Goal: Find contact information: Find contact information

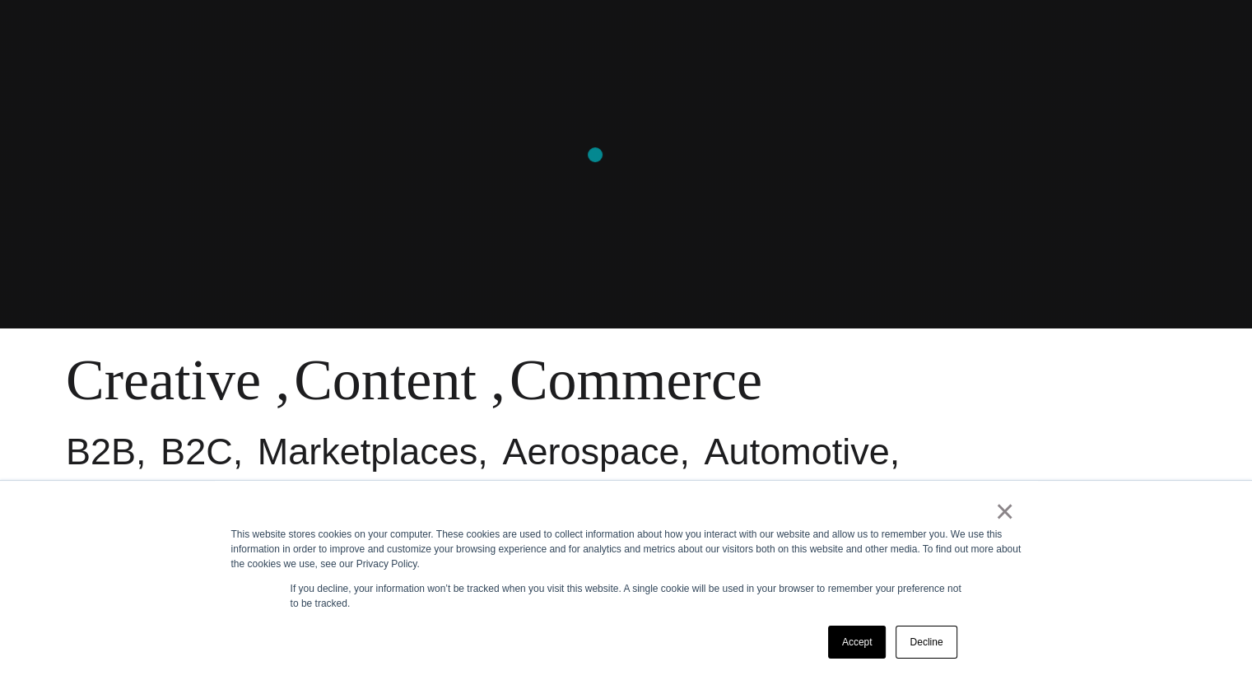
scroll to position [659, 0]
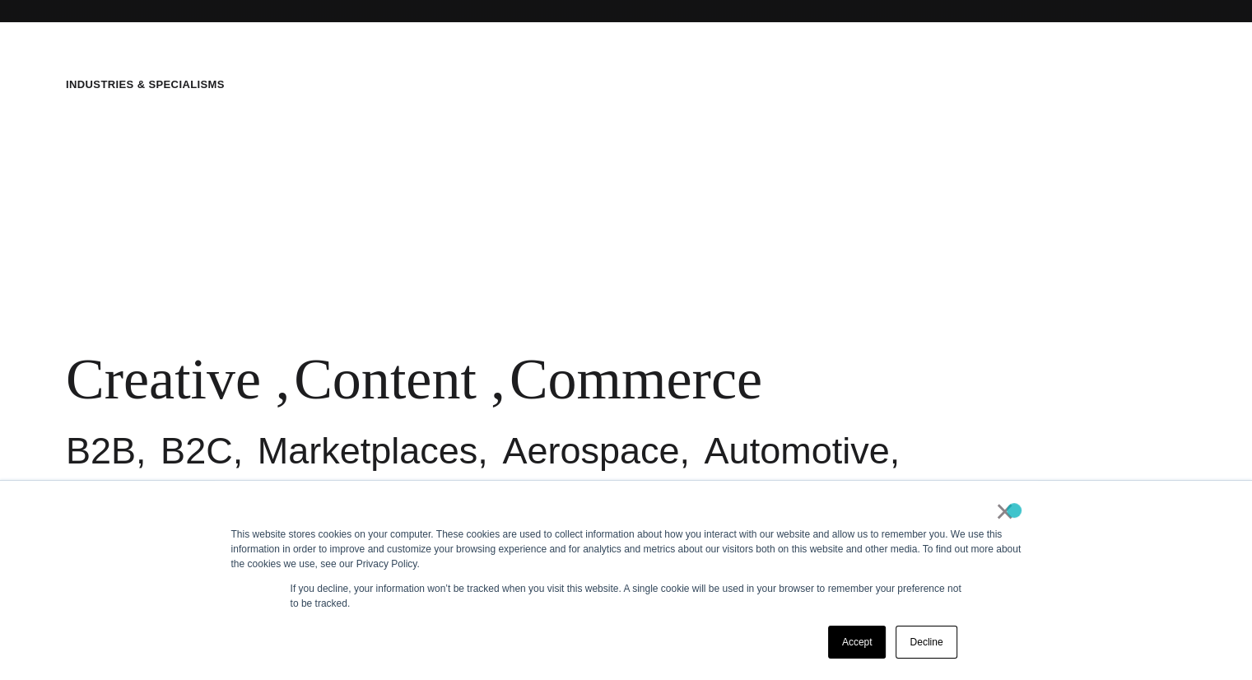
click at [1014, 510] on div "× This website stores cookies on your computer. These cookies are used to colle…" at bounding box center [626, 580] width 823 height 199
click at [1000, 511] on link "×" at bounding box center [1005, 511] width 20 height 15
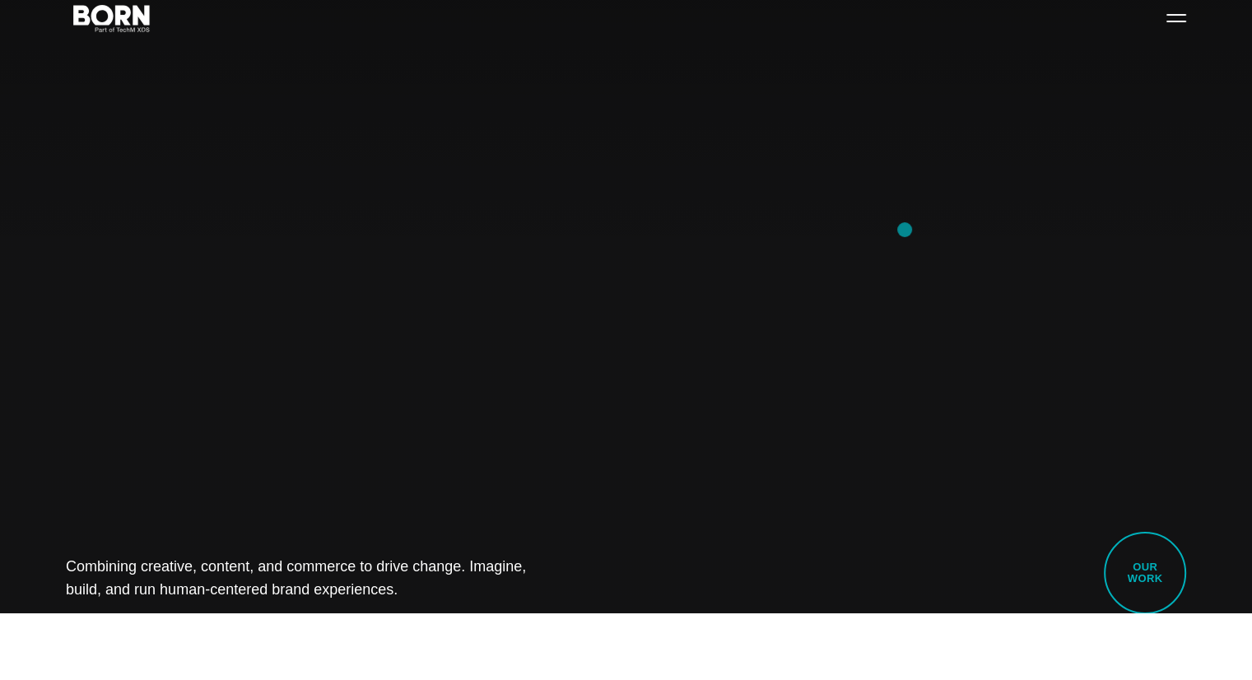
scroll to position [0, 0]
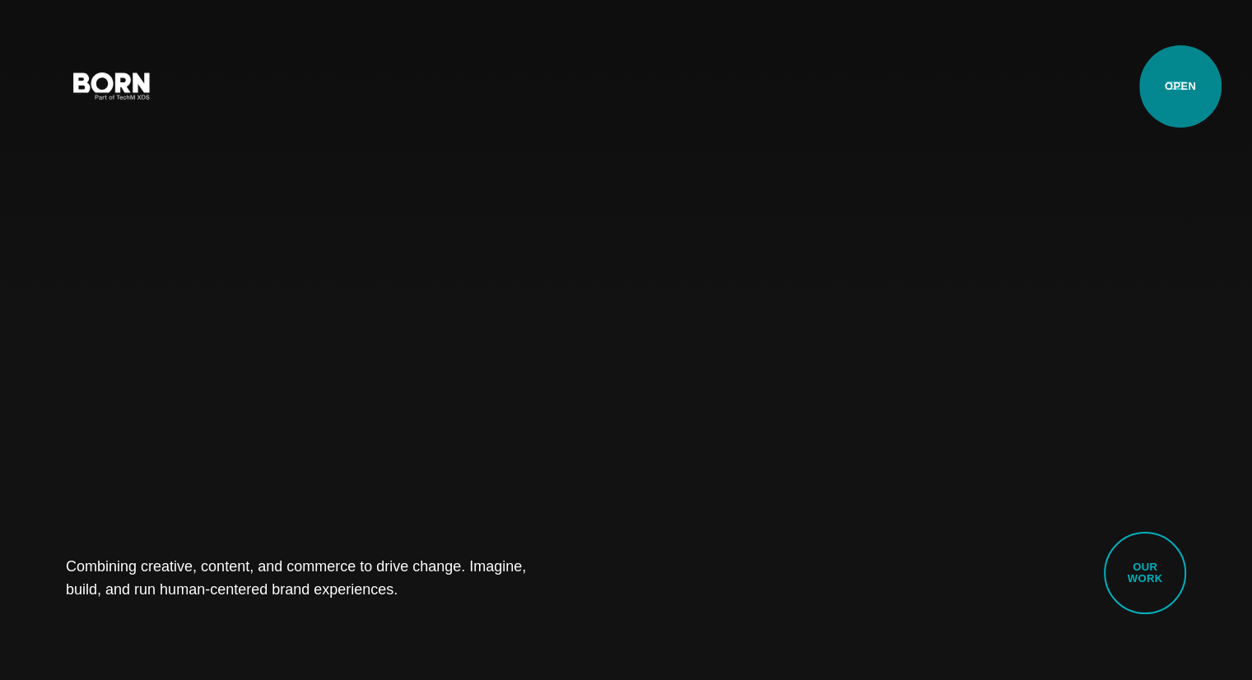
click at [1181, 86] on button "Primary Menu" at bounding box center [1177, 85] width 40 height 35
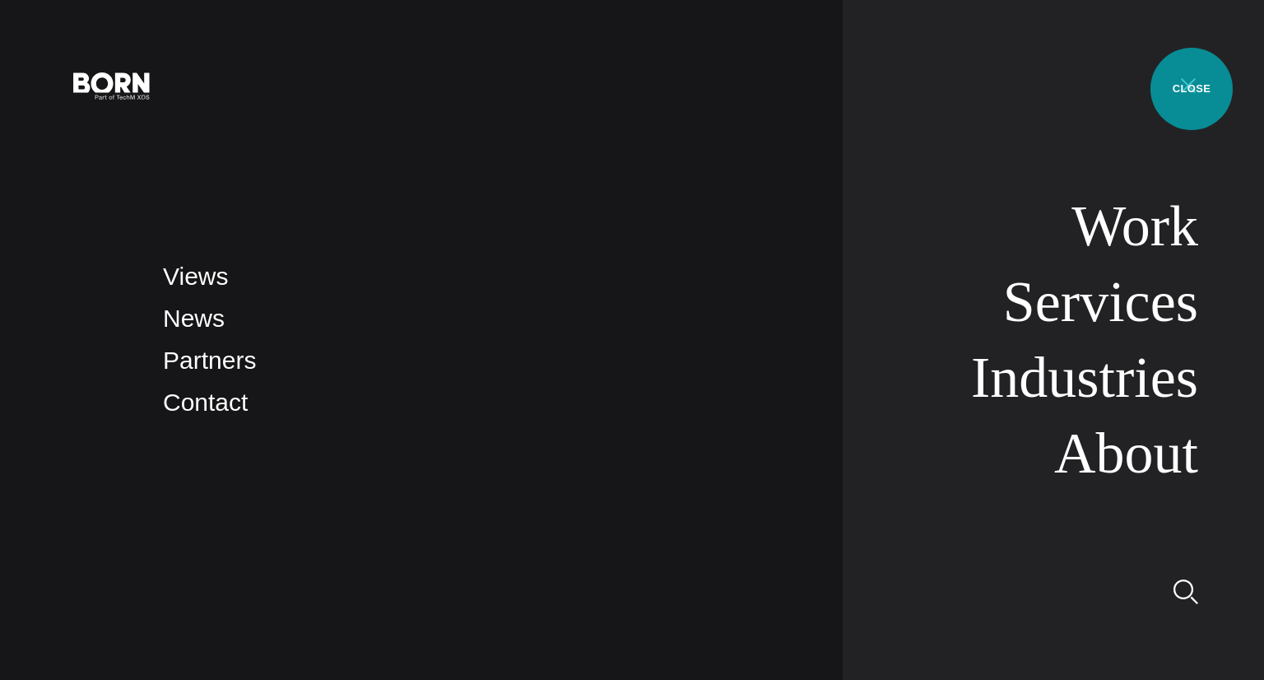
click at [1192, 89] on button "Primary Menu" at bounding box center [1189, 85] width 40 height 35
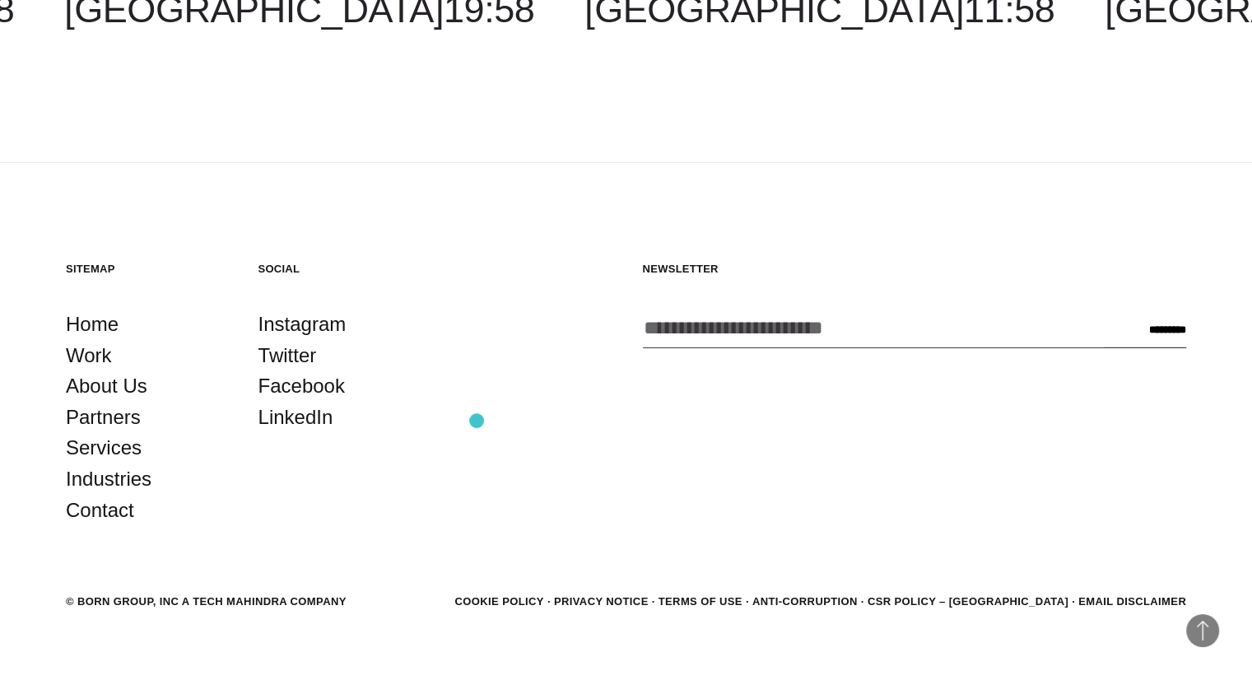
scroll to position [4854, 0]
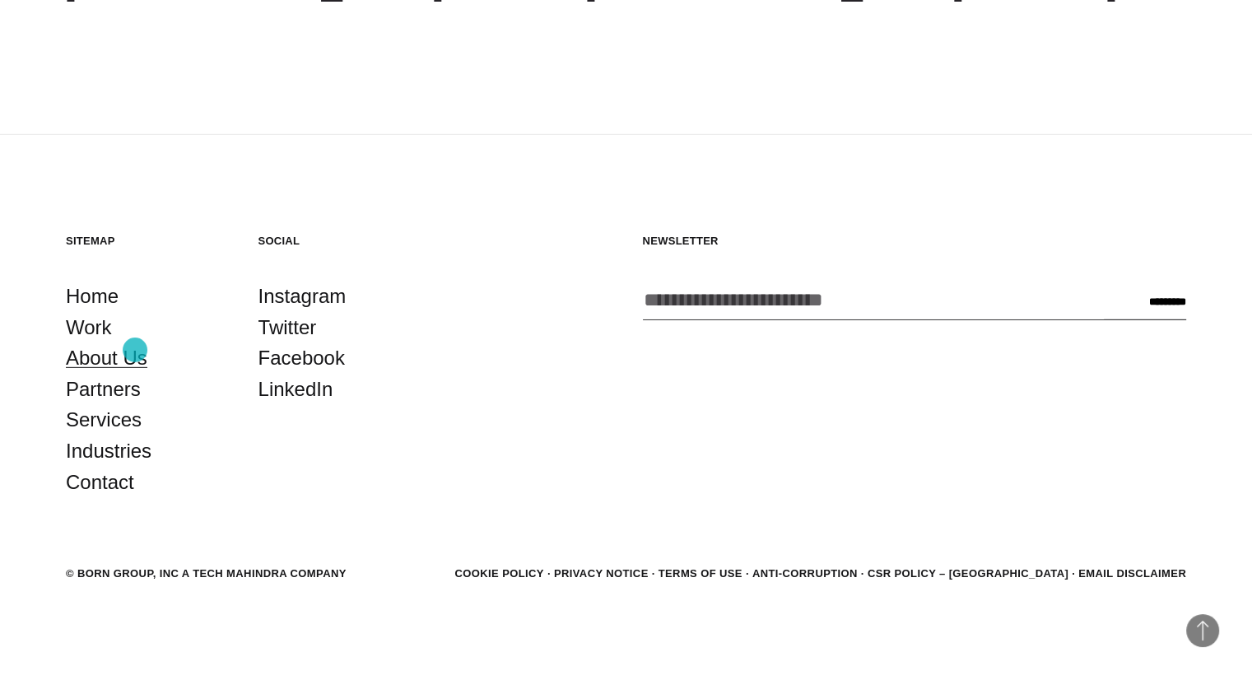
click at [123, 348] on link "About Us" at bounding box center [106, 357] width 81 height 31
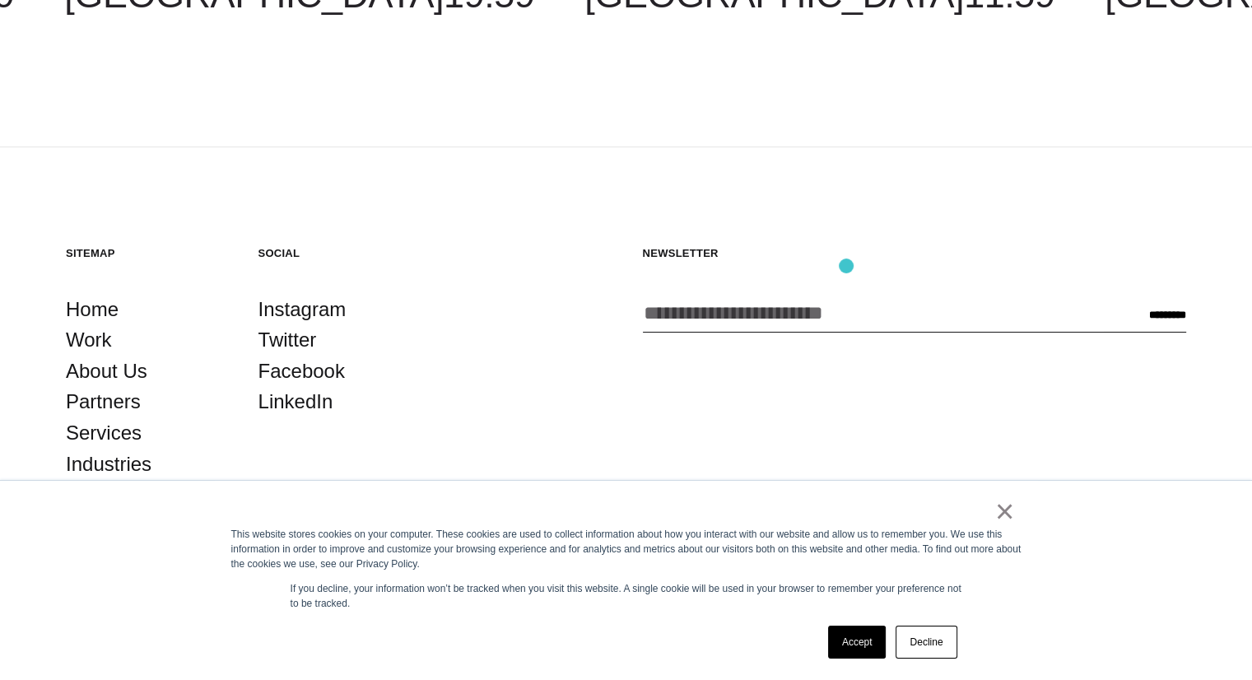
scroll to position [5877, 0]
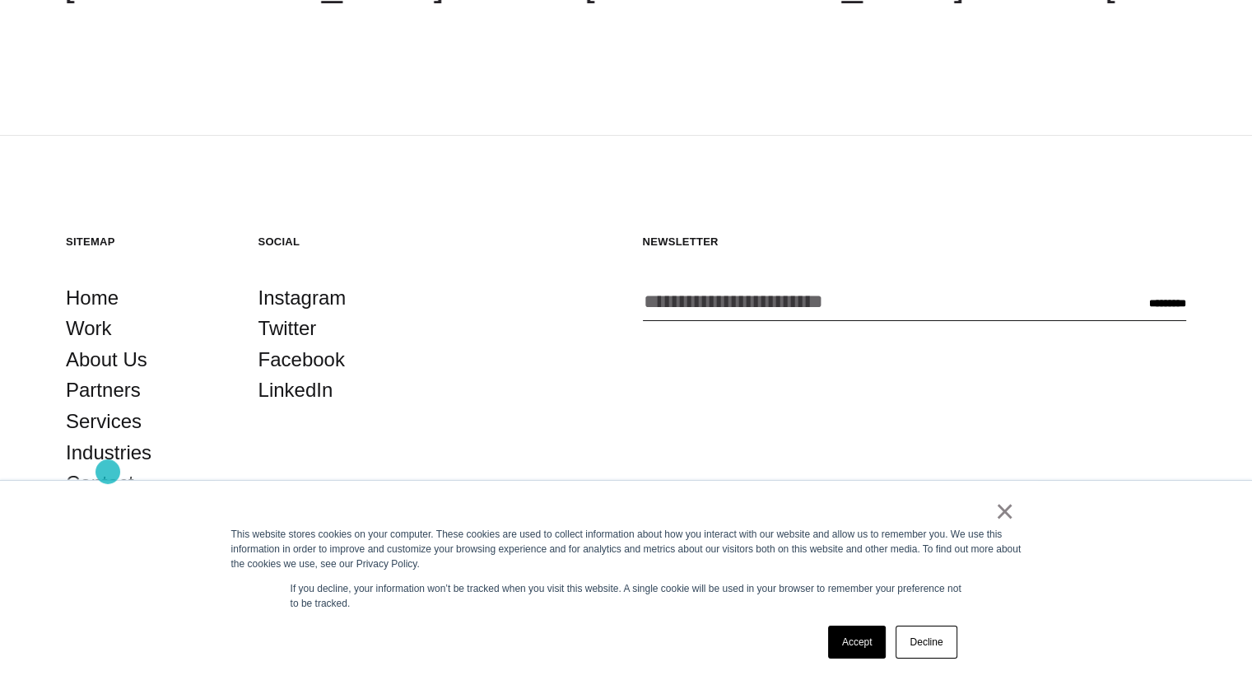
click at [108, 472] on link "Contact" at bounding box center [100, 483] width 68 height 31
click at [919, 638] on link "Decline" at bounding box center [926, 642] width 61 height 33
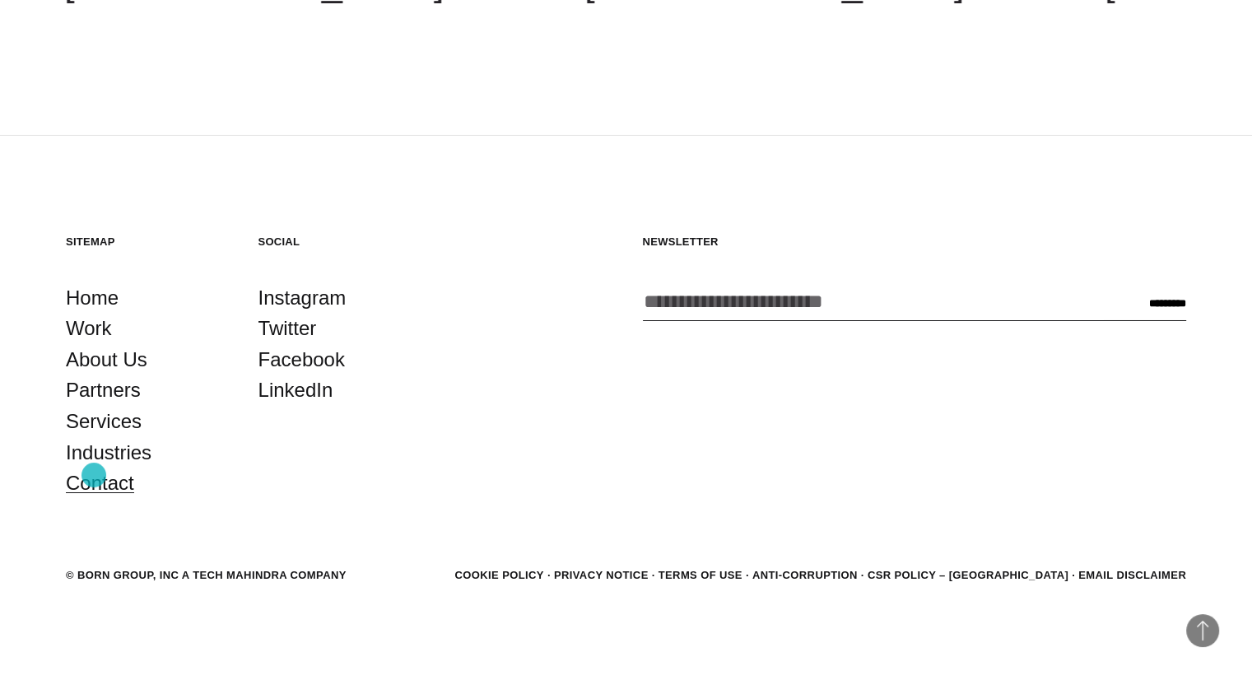
click at [94, 475] on link "Contact" at bounding box center [100, 483] width 68 height 31
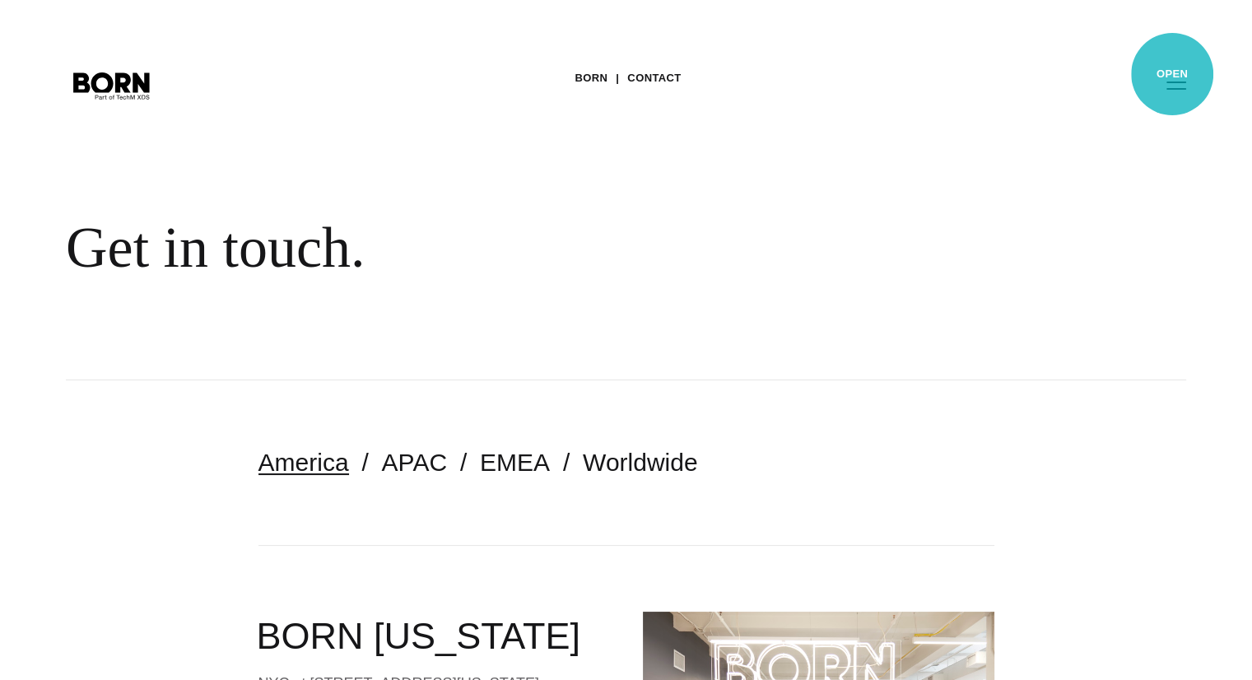
click at [1172, 76] on button "Primary Menu" at bounding box center [1177, 85] width 40 height 35
